Goal: Navigation & Orientation: Find specific page/section

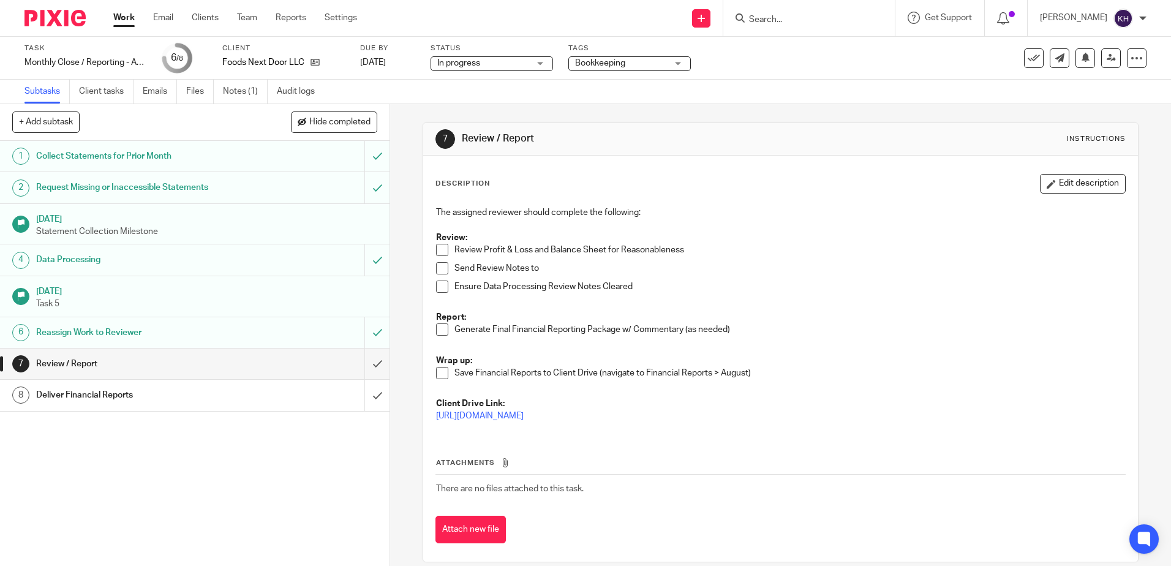
click at [130, 22] on link "Work" at bounding box center [123, 18] width 21 height 12
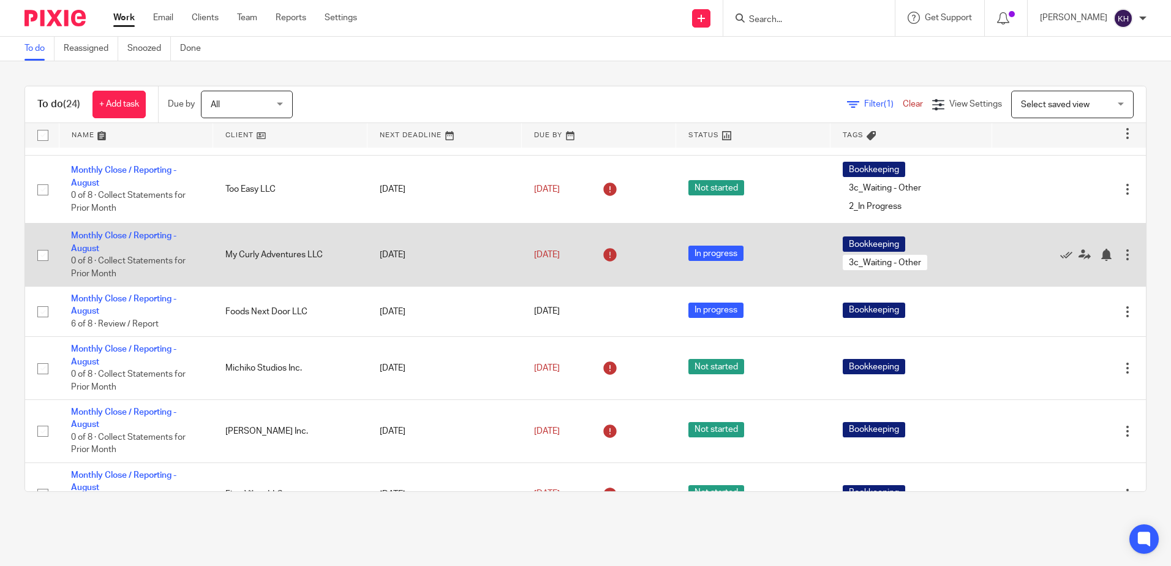
scroll to position [368, 0]
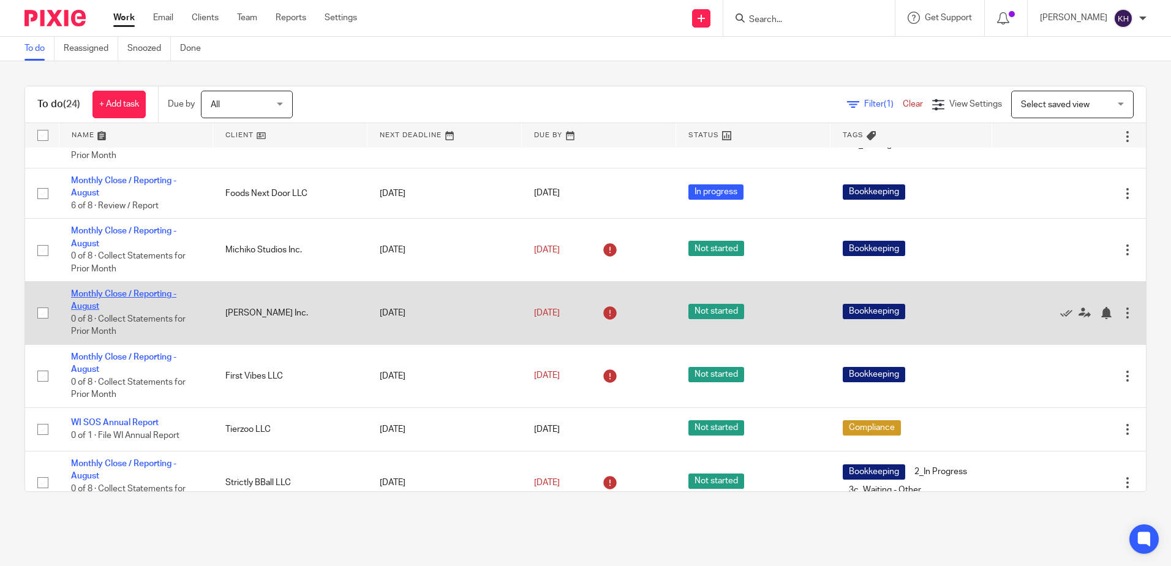
click at [127, 311] on link "Monthly Close / Reporting - August" at bounding box center [123, 300] width 105 height 21
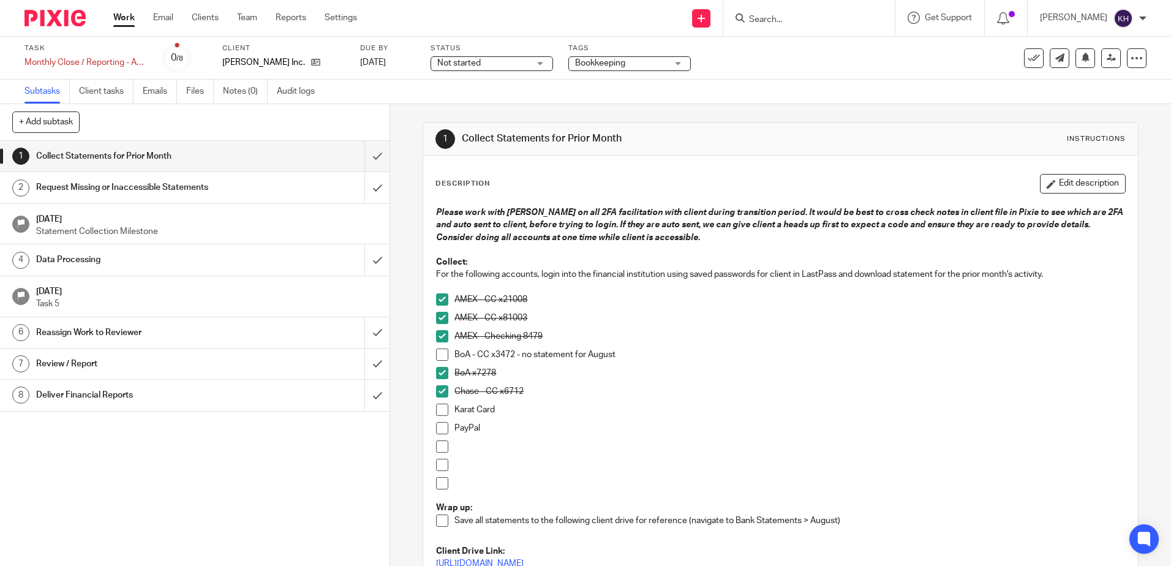
click at [128, 17] on link "Work" at bounding box center [123, 18] width 21 height 12
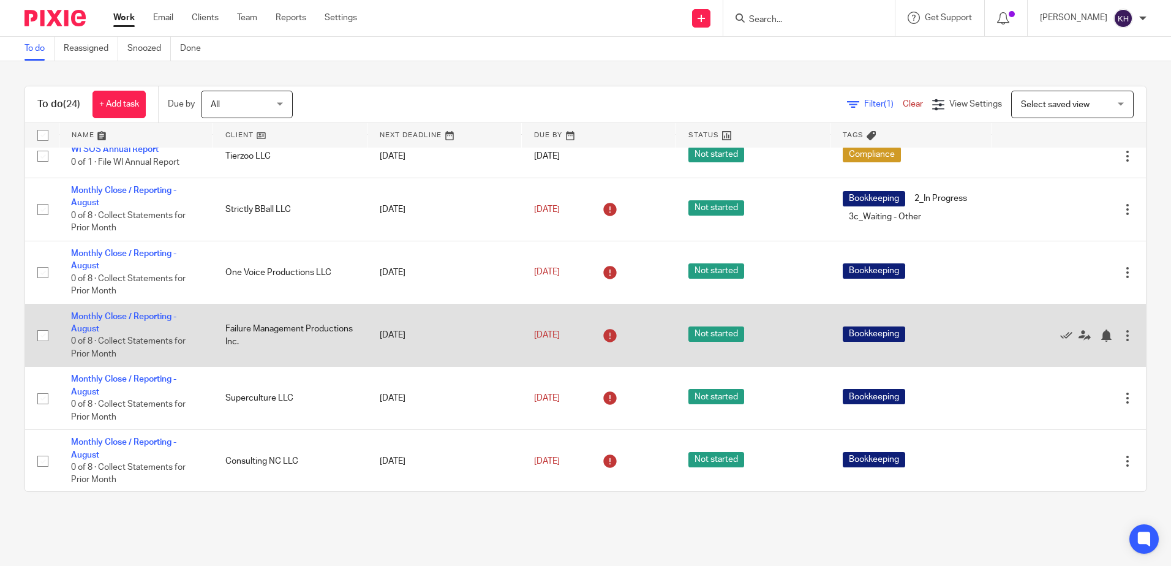
scroll to position [429, 0]
